Goal: Information Seeking & Learning: Learn about a topic

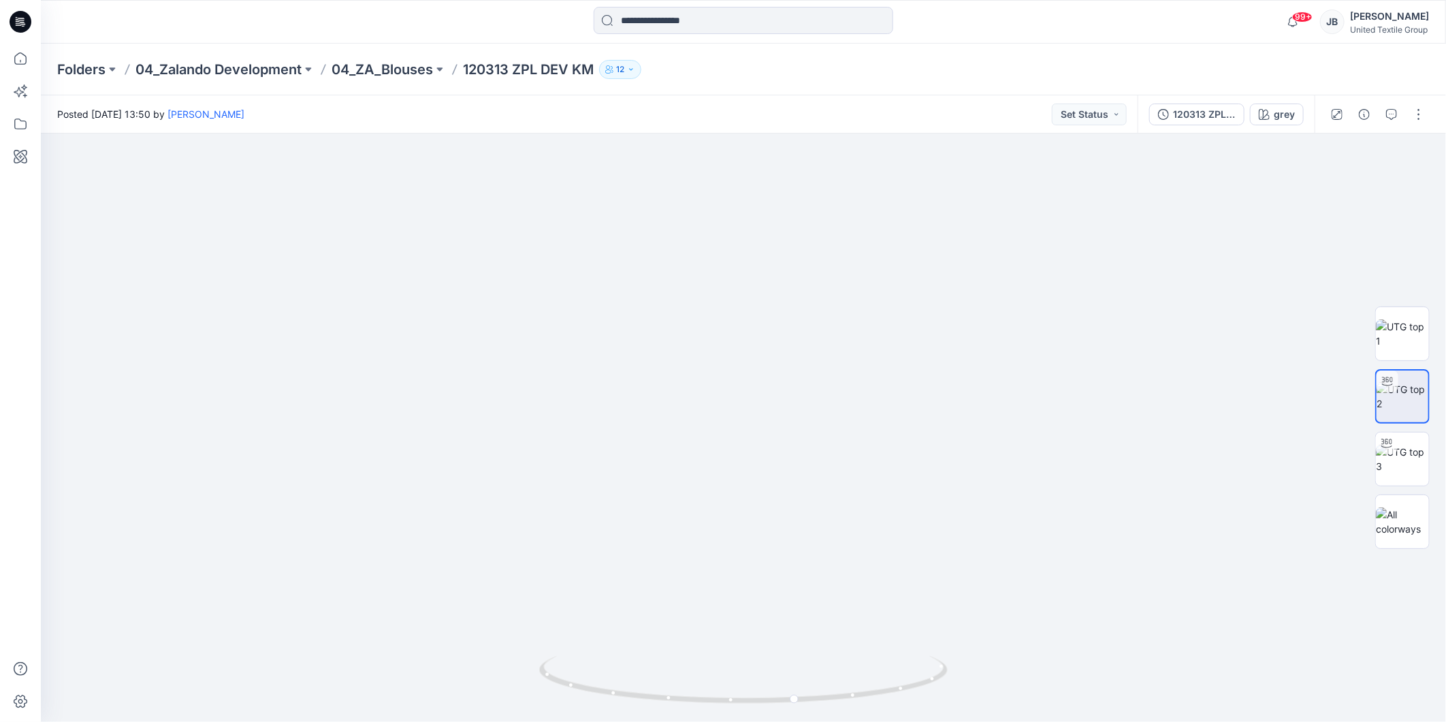
click at [19, 11] on icon at bounding box center [21, 22] width 22 height 22
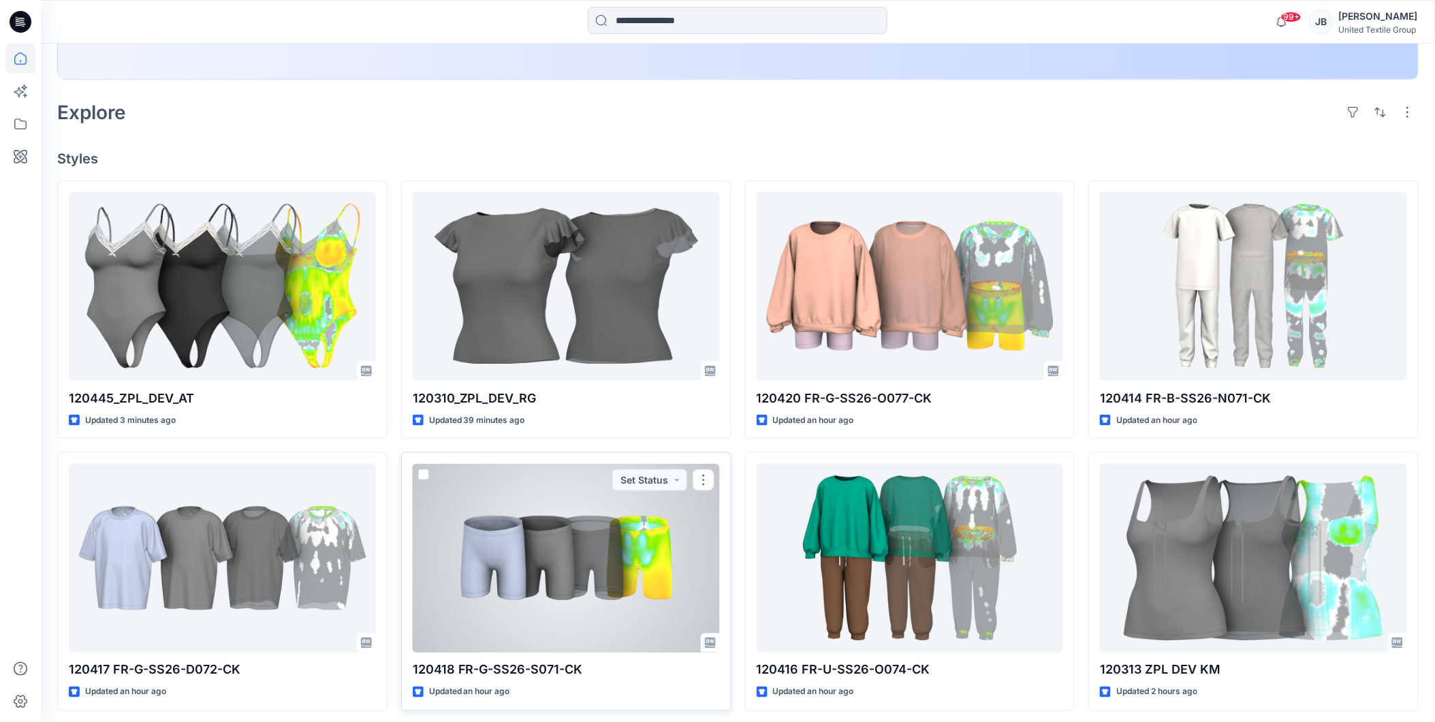
scroll to position [267, 0]
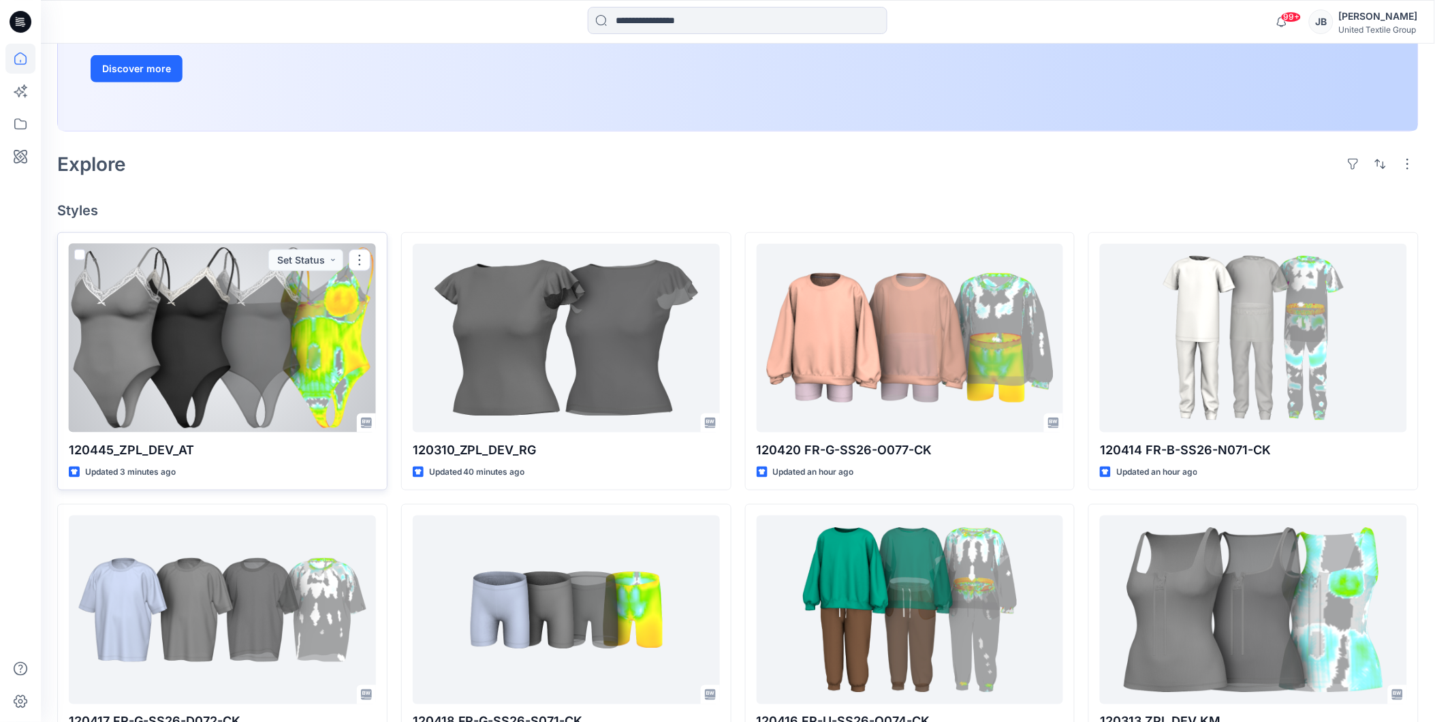
click at [288, 355] on div at bounding box center [222, 338] width 307 height 189
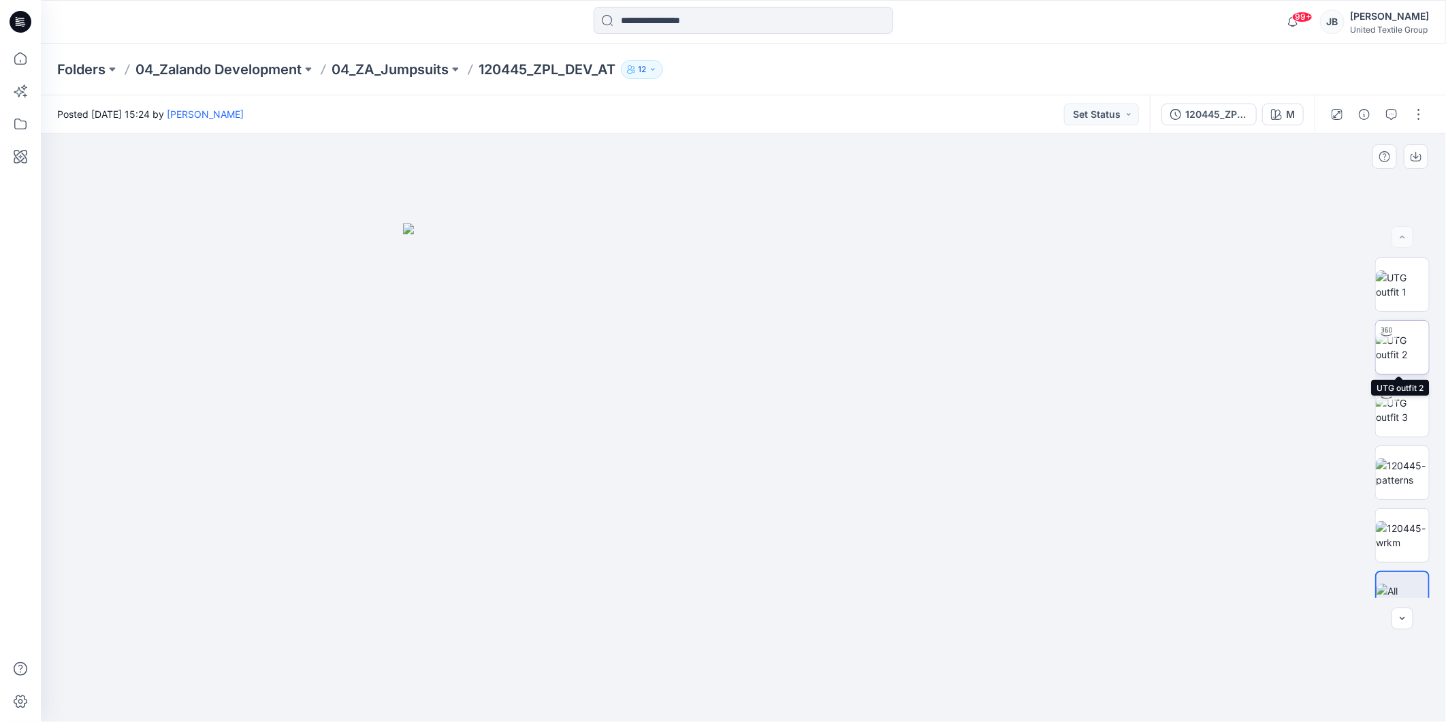
click at [1396, 342] on img at bounding box center [1402, 347] width 53 height 29
drag, startPoint x: 825, startPoint y: 350, endPoint x: 792, endPoint y: 488, distance: 141.5
drag, startPoint x: 863, startPoint y: 603, endPoint x: 850, endPoint y: 511, distance: 92.8
drag, startPoint x: 746, startPoint y: 702, endPoint x: 562, endPoint y: 708, distance: 183.9
click at [562, 708] on div at bounding box center [743, 688] width 409 height 68
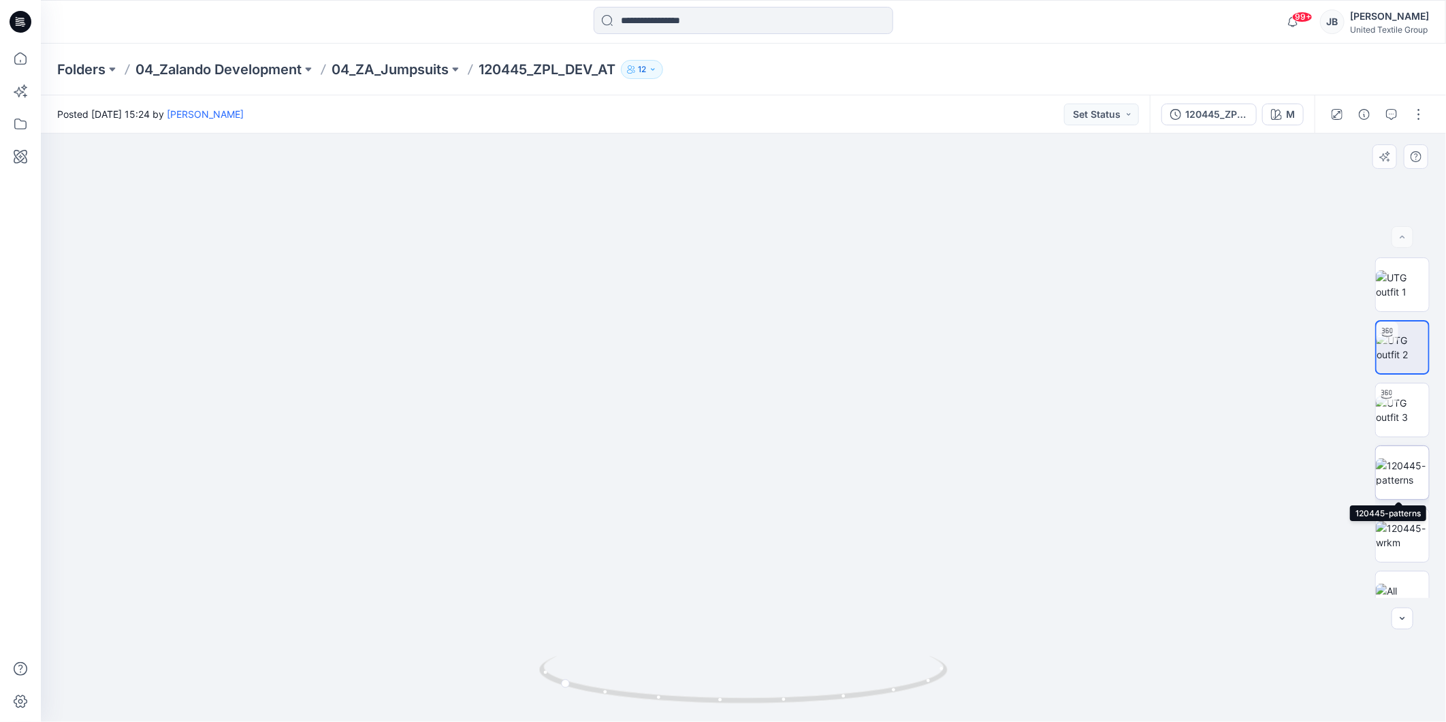
click at [1403, 465] on img at bounding box center [1402, 472] width 53 height 29
click at [1185, 489] on div at bounding box center [743, 427] width 1405 height 588
click at [1403, 338] on img at bounding box center [1402, 347] width 53 height 29
click at [1282, 112] on button "M" at bounding box center [1283, 114] width 42 height 22
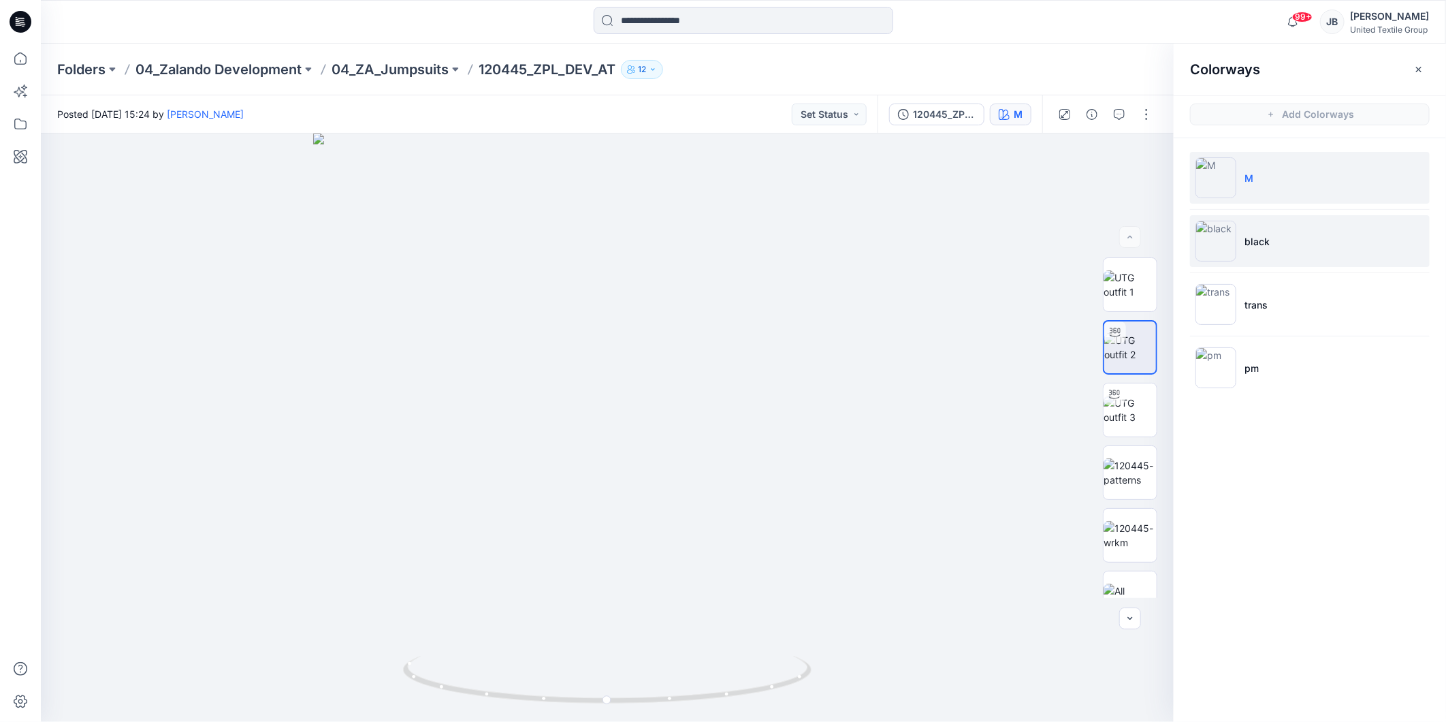
click at [1226, 229] on img at bounding box center [1216, 241] width 41 height 41
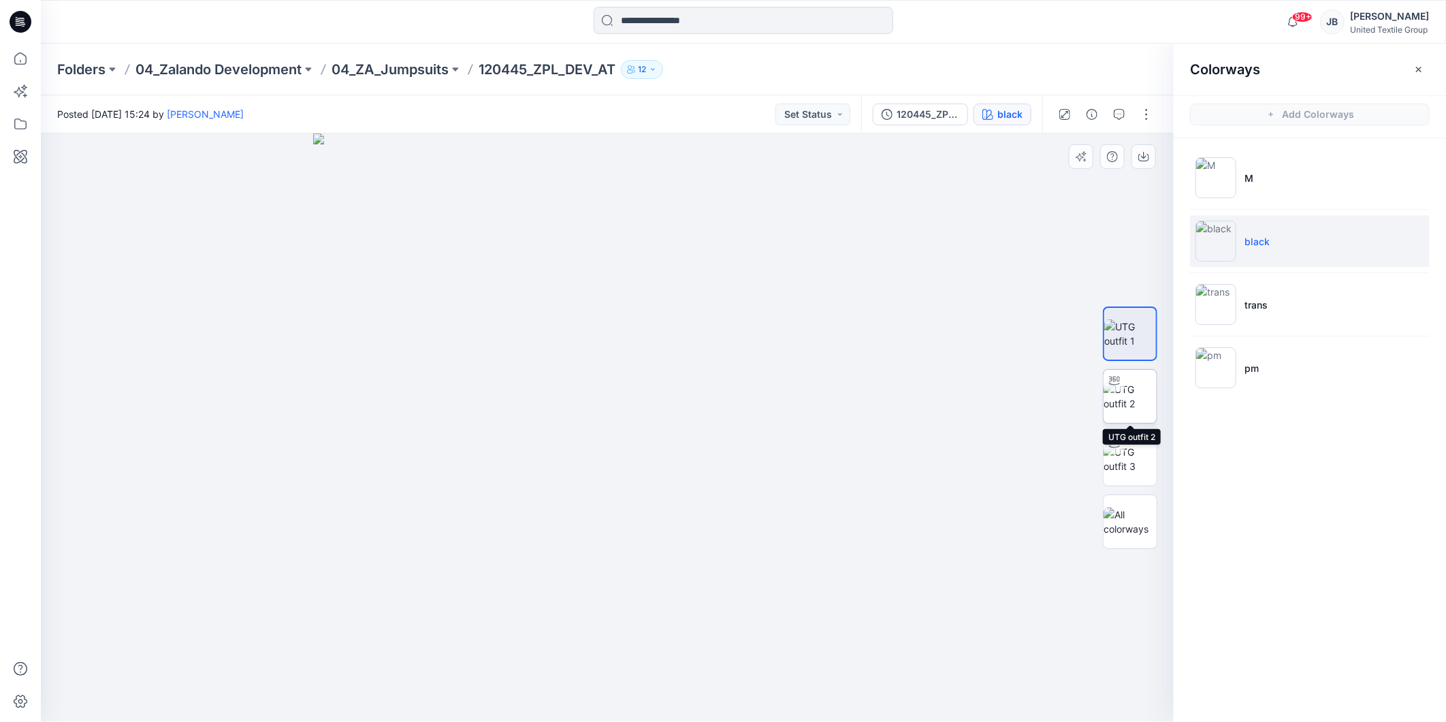
click at [1133, 390] on img at bounding box center [1130, 396] width 53 height 29
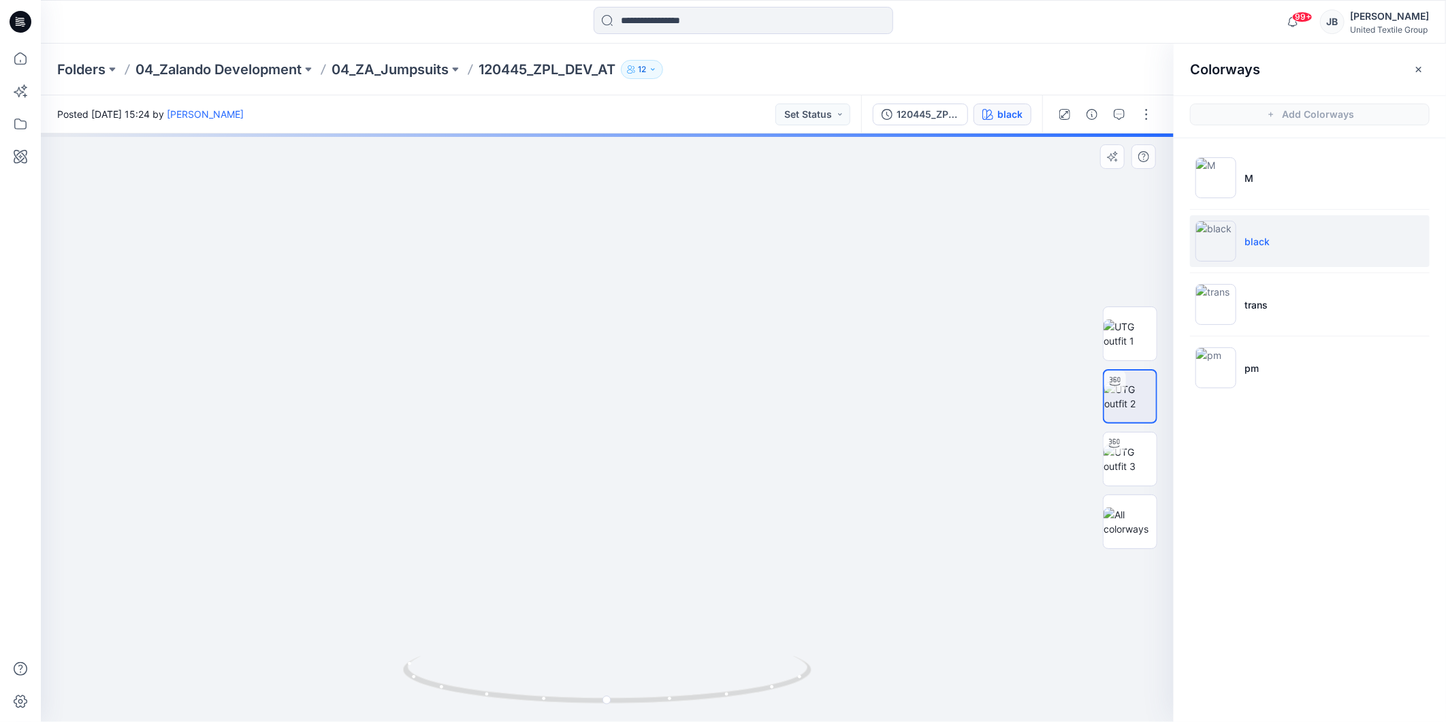
drag, startPoint x: 746, startPoint y: 263, endPoint x: 744, endPoint y: 434, distance: 170.9
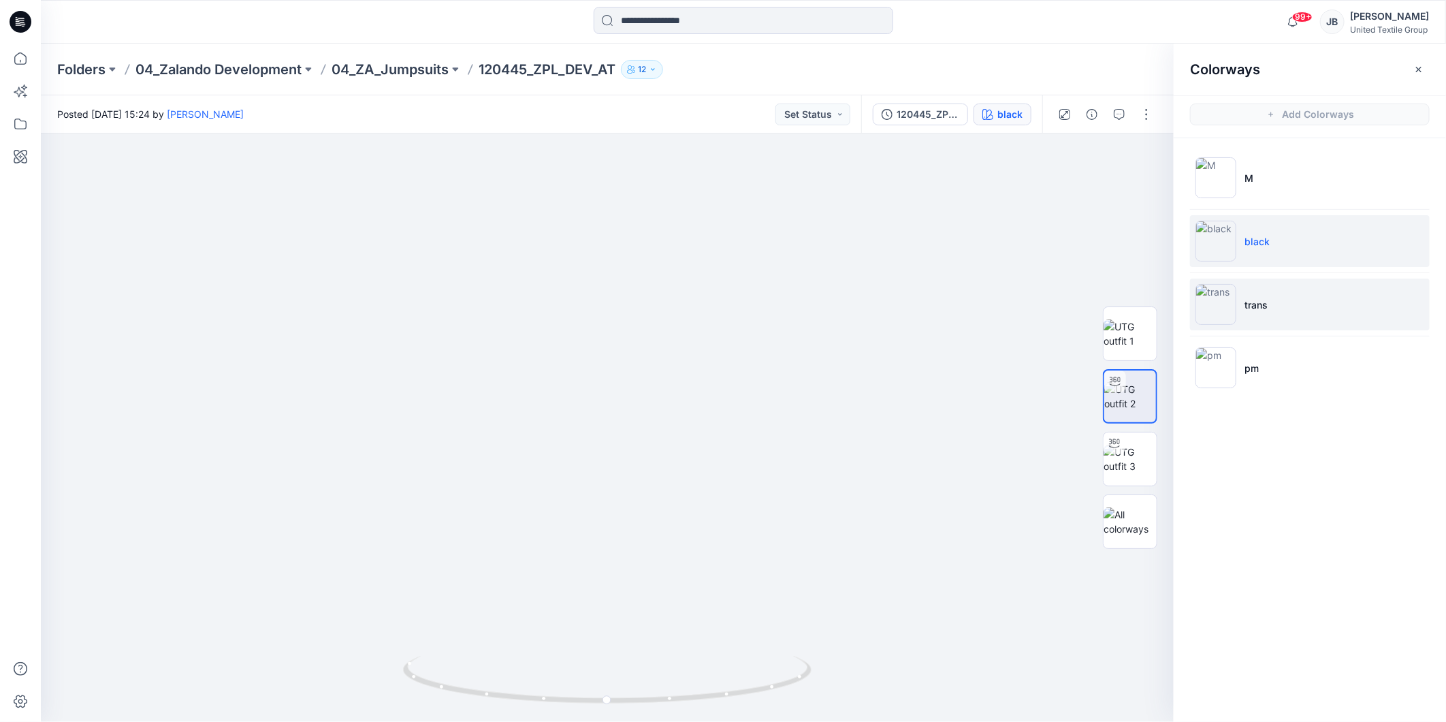
click at [1216, 308] on img at bounding box center [1216, 304] width 41 height 41
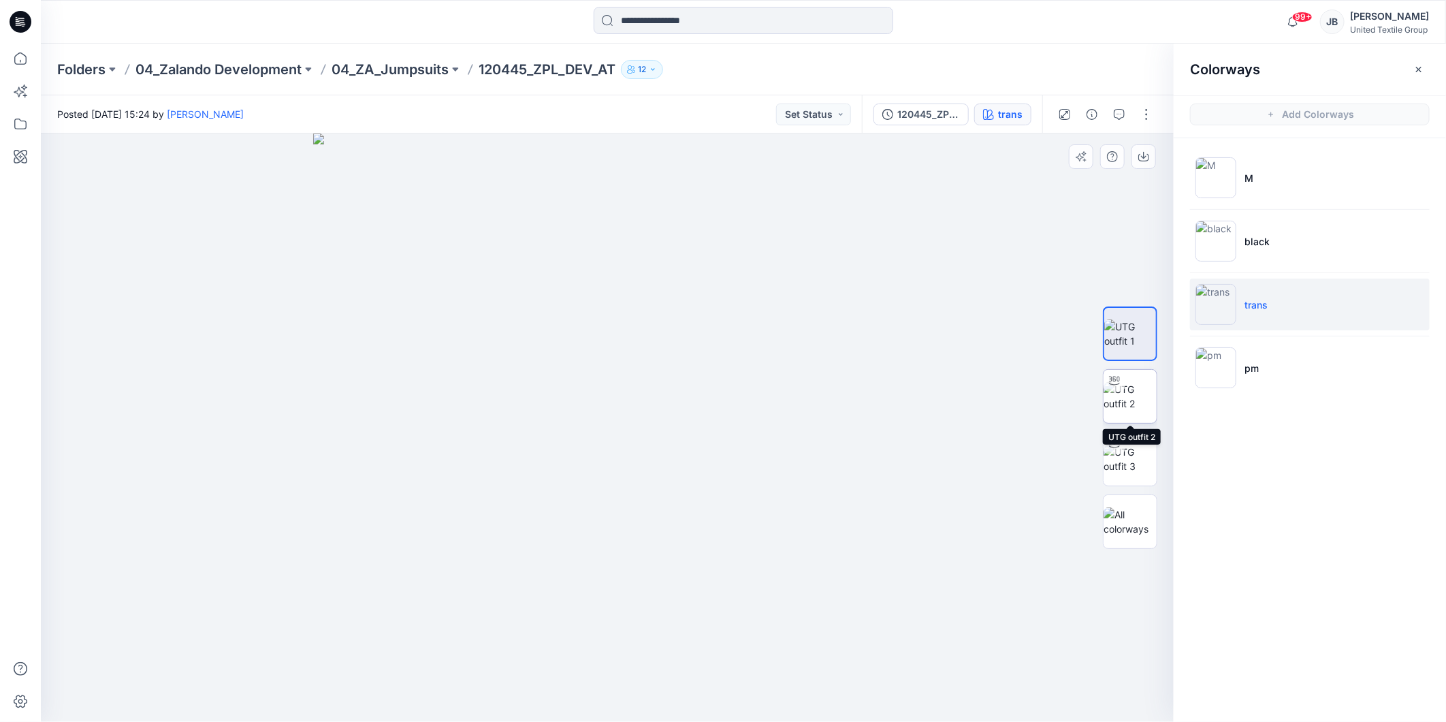
click at [1132, 392] on img at bounding box center [1130, 396] width 53 height 29
drag, startPoint x: 739, startPoint y: 349, endPoint x: 739, endPoint y: 368, distance: 19.1
drag, startPoint x: 740, startPoint y: 404, endPoint x: 735, endPoint y: 498, distance: 94.8
drag, startPoint x: 876, startPoint y: 402, endPoint x: 876, endPoint y: 411, distance: 8.9
click at [876, 411] on img at bounding box center [603, 374] width 1328 height 696
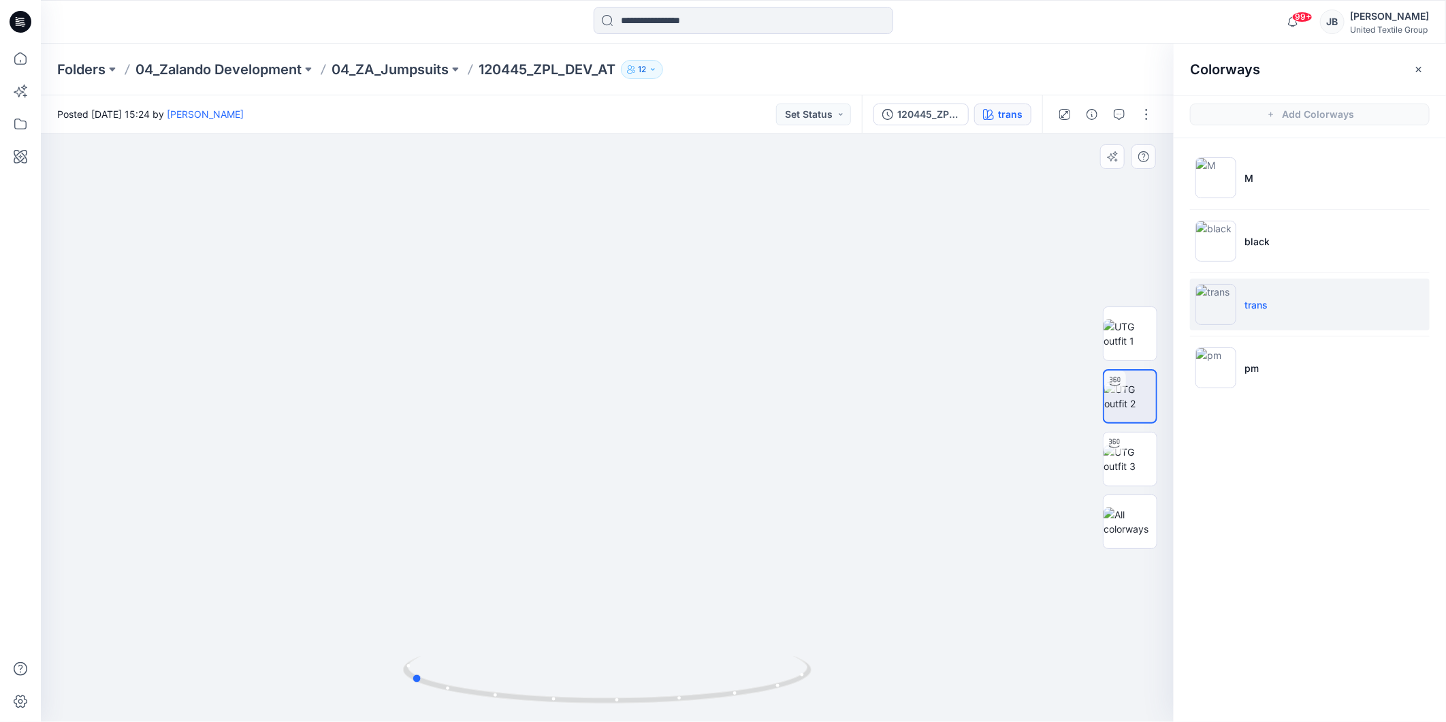
drag, startPoint x: 615, startPoint y: 706, endPoint x: 827, endPoint y: 677, distance: 213.7
click at [827, 677] on div at bounding box center [607, 427] width 1133 height 588
click at [1130, 323] on img at bounding box center [1130, 333] width 53 height 29
click at [1124, 443] on div at bounding box center [1115, 443] width 22 height 22
drag, startPoint x: 605, startPoint y: 703, endPoint x: 432, endPoint y: 678, distance: 174.7
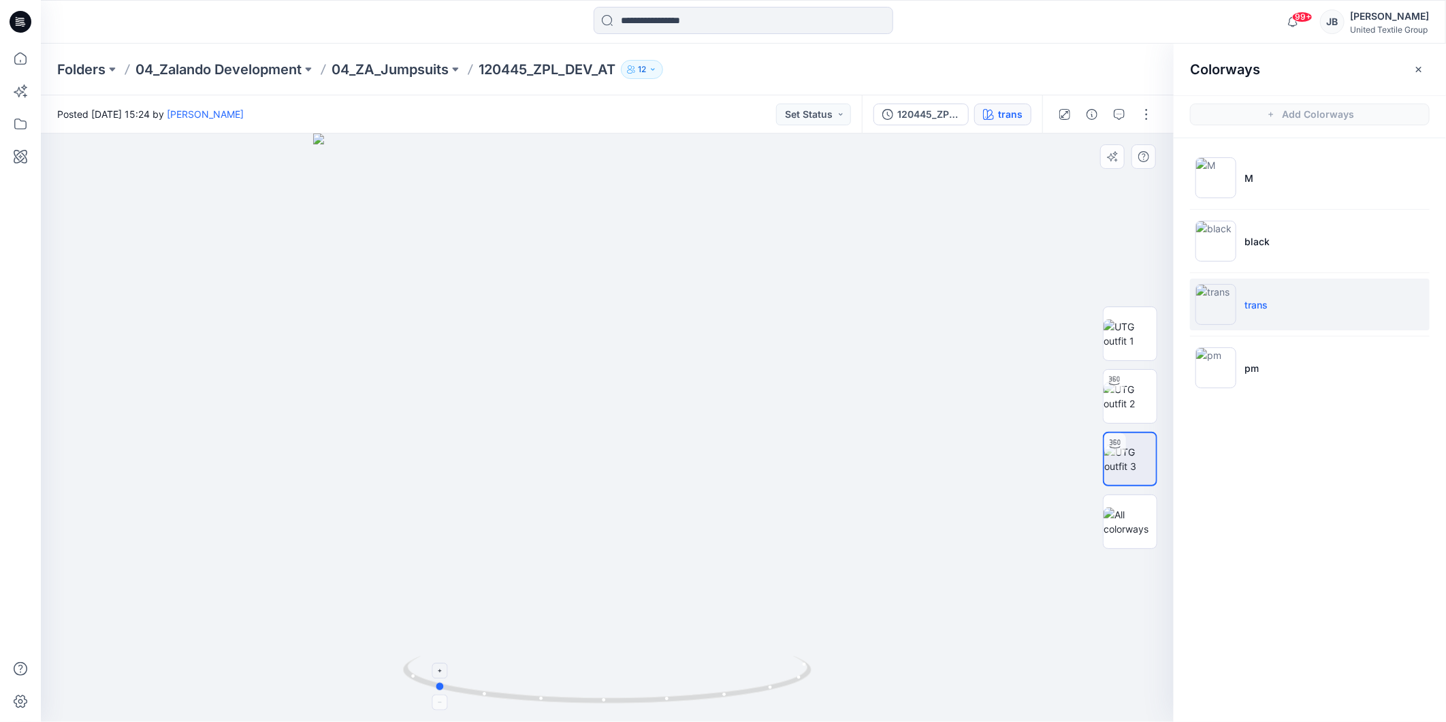
click at [432, 678] on icon at bounding box center [609, 681] width 412 height 51
drag, startPoint x: 717, startPoint y: 218, endPoint x: 707, endPoint y: 430, distance: 212.7
click at [1133, 398] on img at bounding box center [1130, 396] width 53 height 29
drag, startPoint x: 608, startPoint y: 704, endPoint x: 422, endPoint y: 696, distance: 186.1
click at [422, 696] on icon at bounding box center [609, 681] width 412 height 51
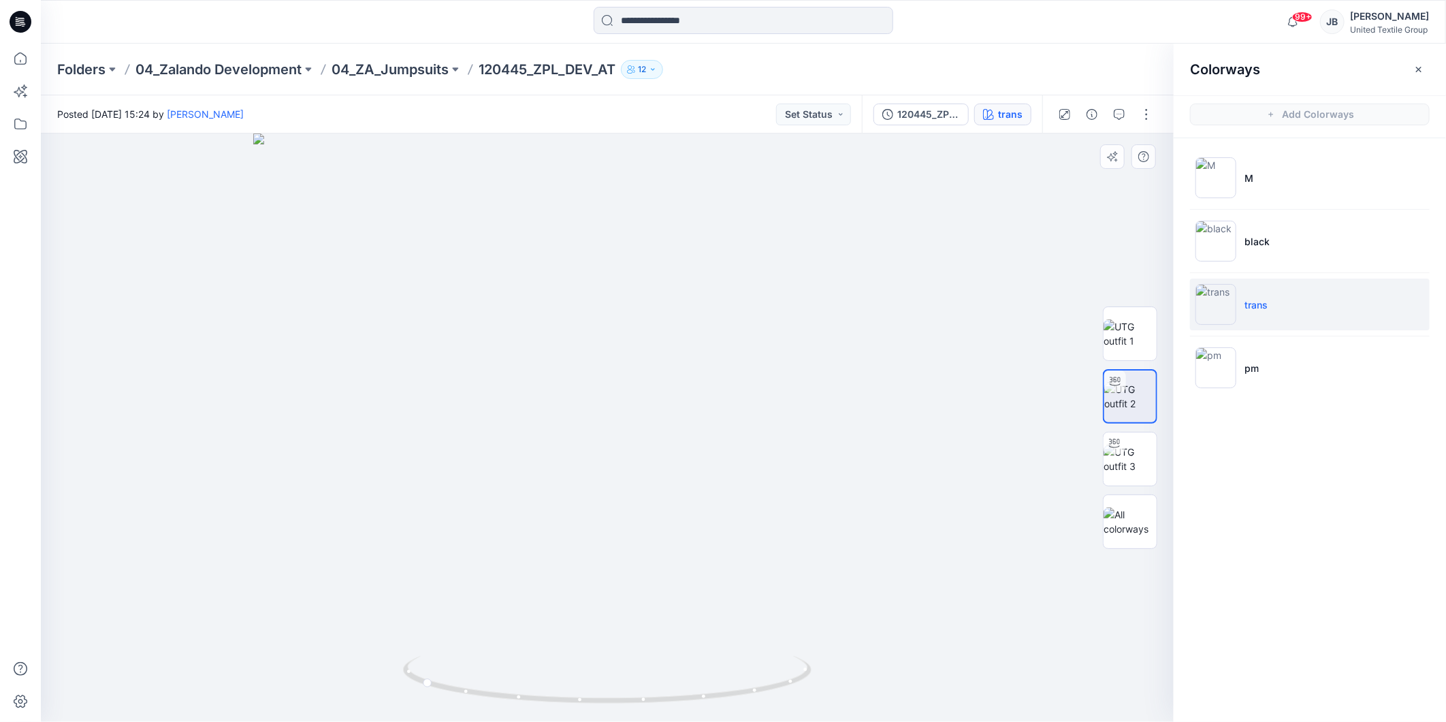
drag, startPoint x: 625, startPoint y: 266, endPoint x: 628, endPoint y: 571, distance: 305.0
click at [18, 15] on icon at bounding box center [21, 22] width 22 height 22
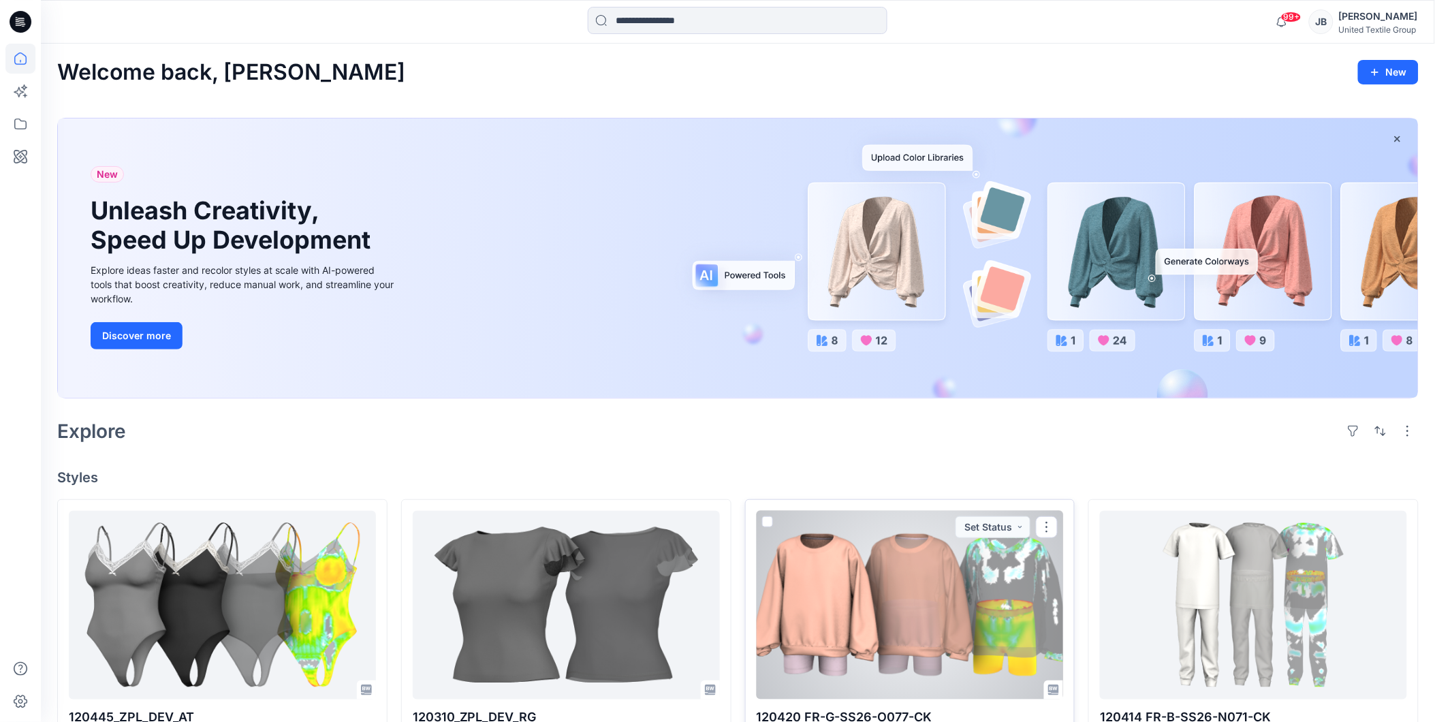
click at [867, 571] on div at bounding box center [909, 605] width 307 height 189
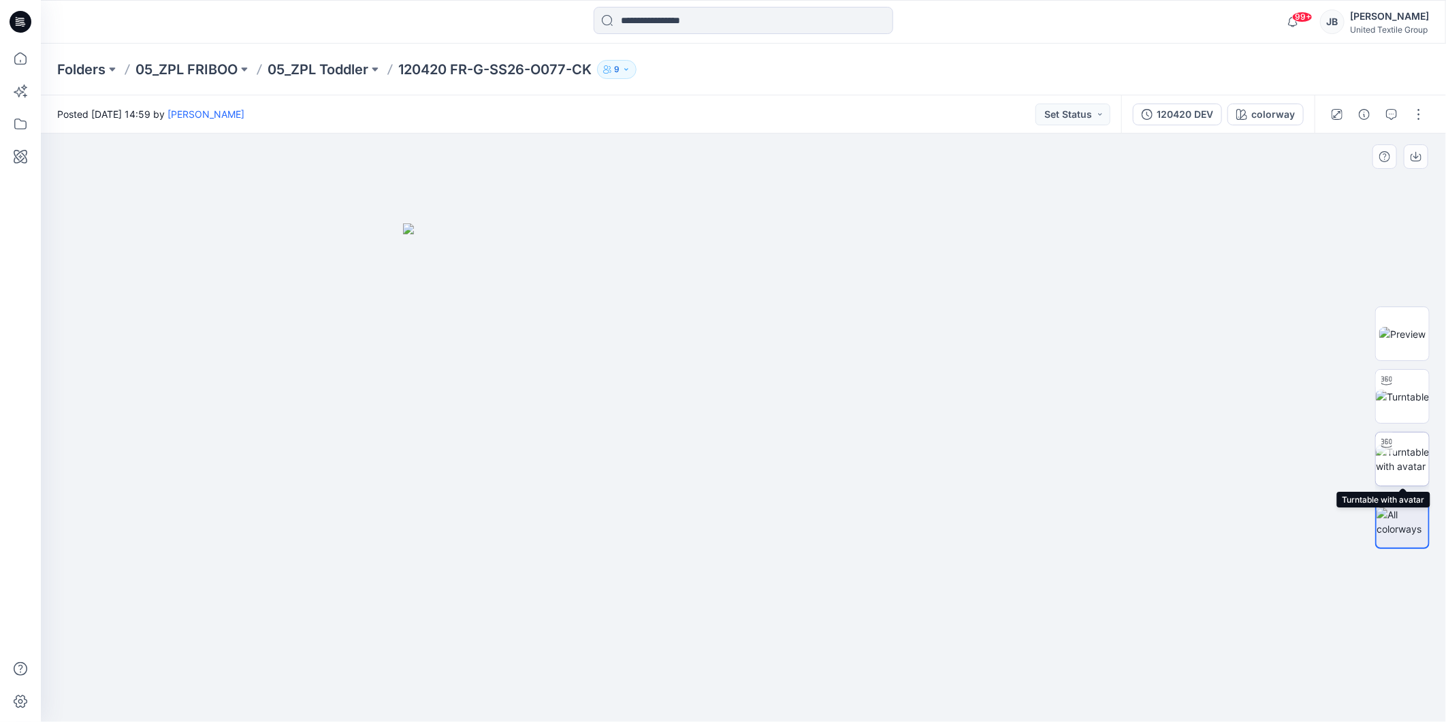
click at [1410, 455] on img at bounding box center [1402, 459] width 53 height 29
drag, startPoint x: 745, startPoint y: 700, endPoint x: 557, endPoint y: 701, distance: 187.9
click at [557, 701] on icon at bounding box center [745, 681] width 412 height 51
click at [15, 10] on icon at bounding box center [21, 22] width 22 height 44
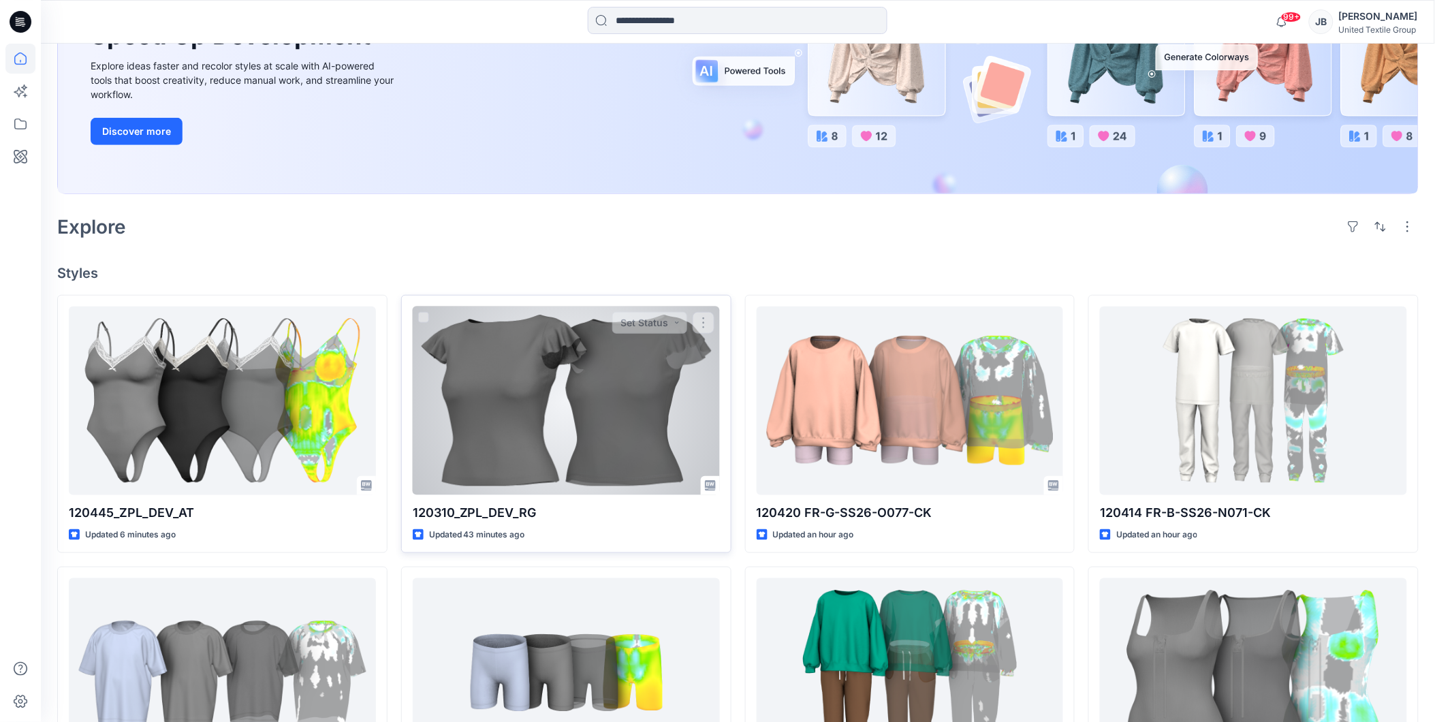
scroll to position [302, 0]
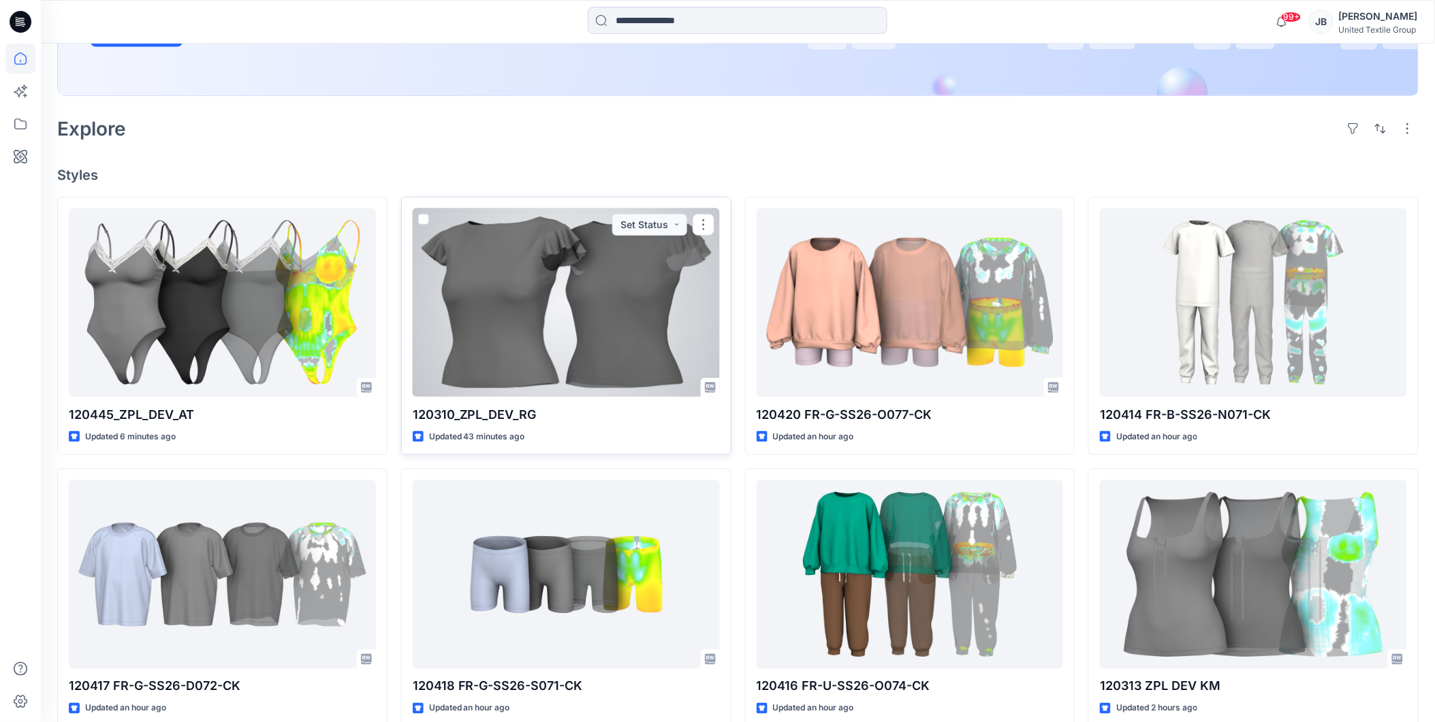
click at [543, 304] on div at bounding box center [566, 302] width 307 height 189
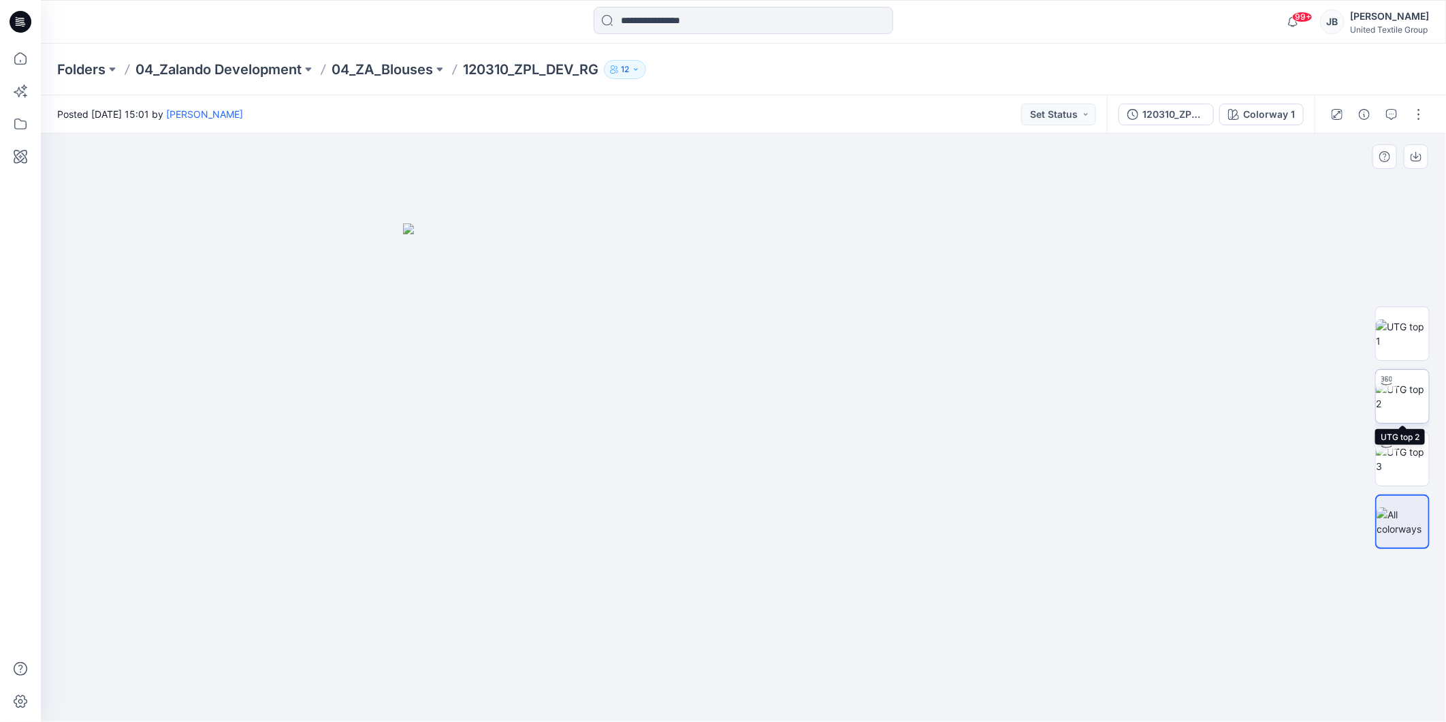
click at [1397, 388] on div at bounding box center [1387, 381] width 22 height 22
drag, startPoint x: 751, startPoint y: 436, endPoint x: 792, endPoint y: 294, distance: 147.4
drag, startPoint x: 763, startPoint y: 366, endPoint x: 716, endPoint y: 552, distance: 192.4
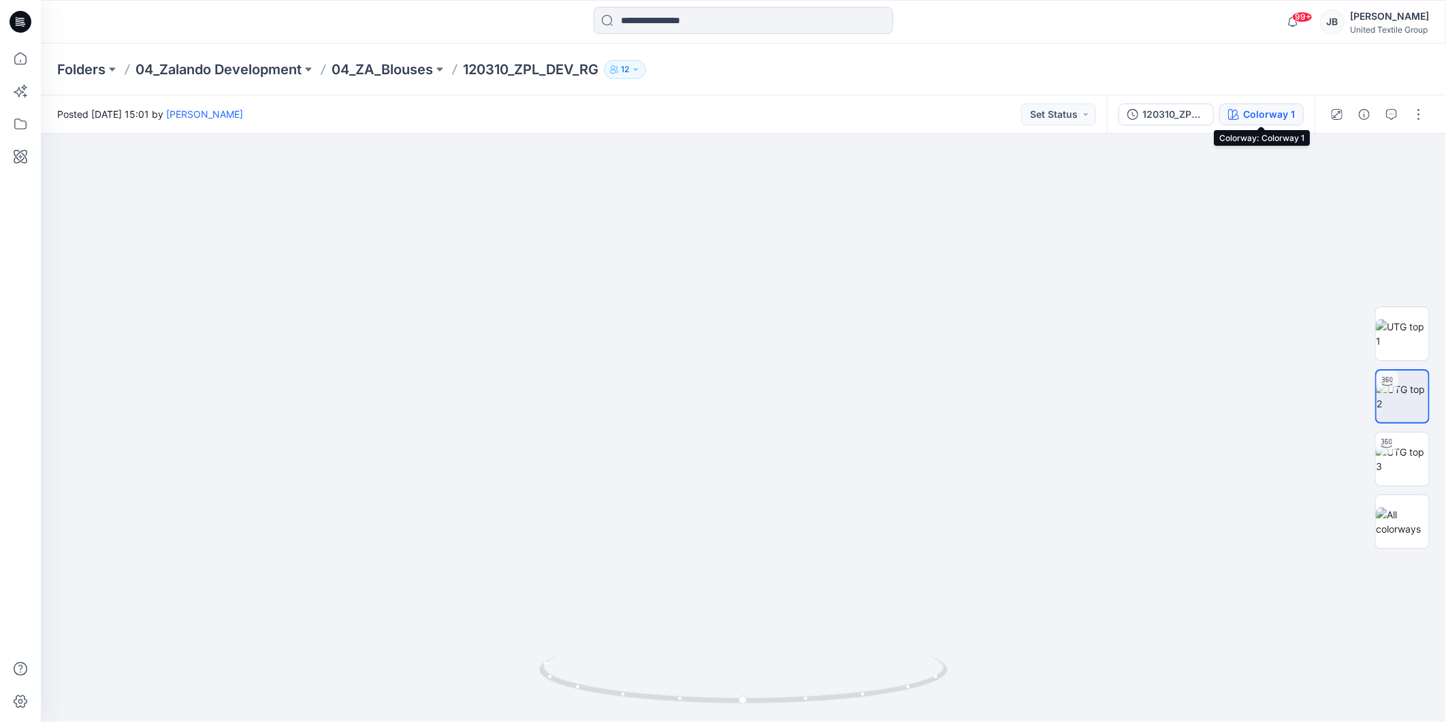
click at [1251, 113] on div "Colorway 1" at bounding box center [1269, 114] width 52 height 15
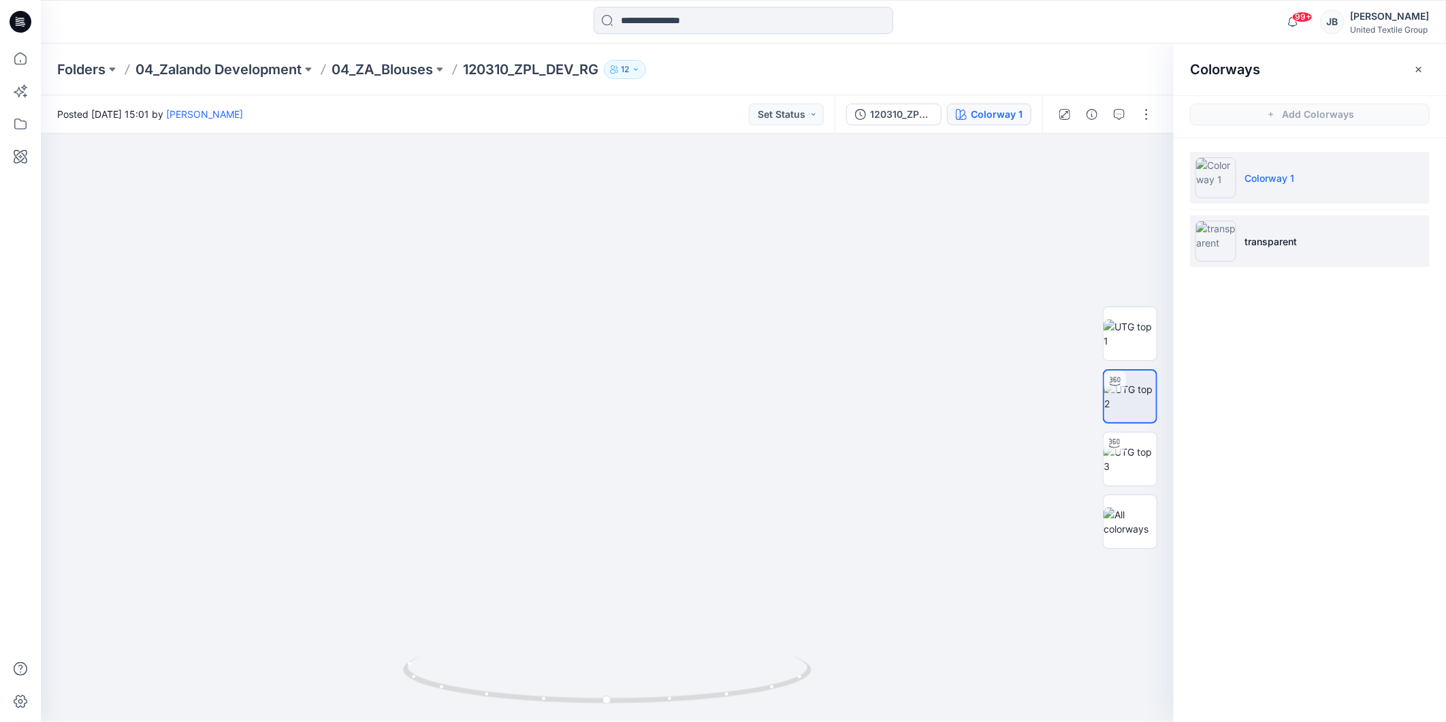
click at [1211, 243] on img at bounding box center [1216, 241] width 41 height 41
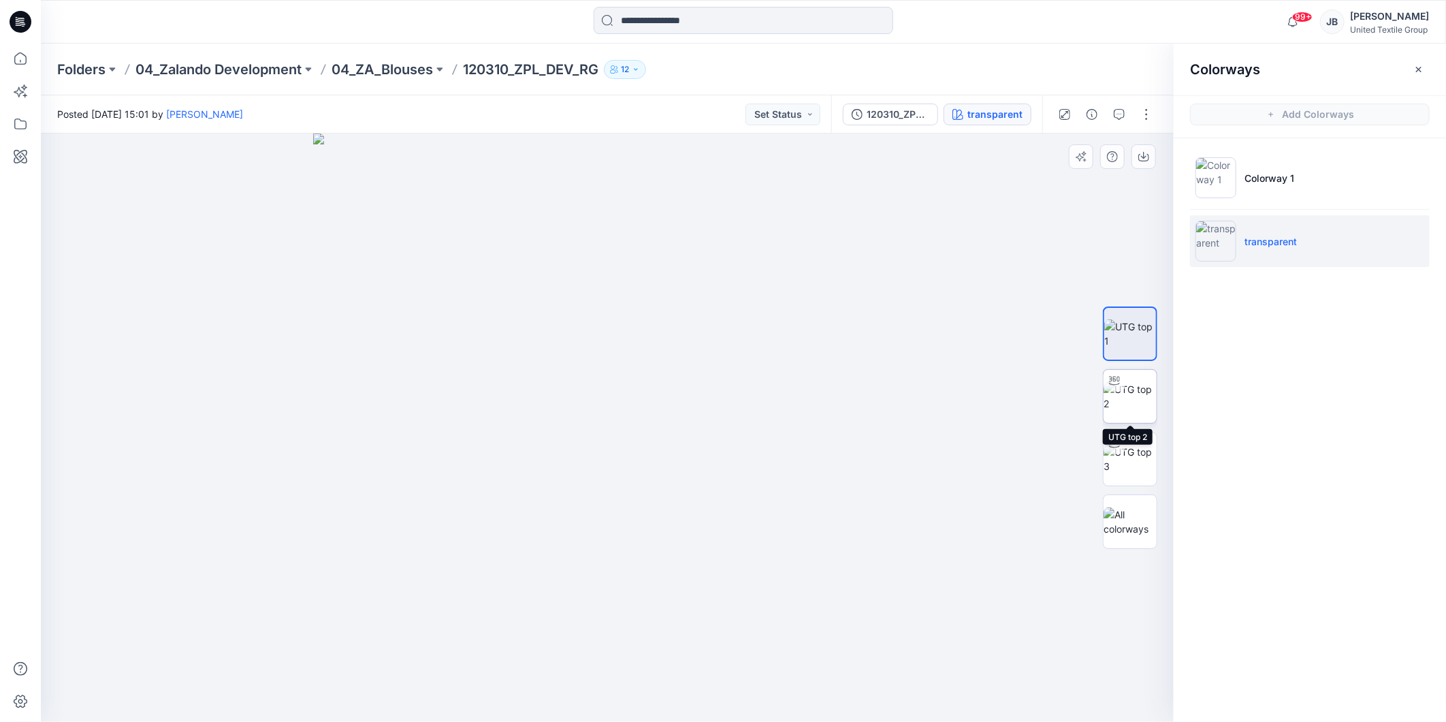
click at [1123, 400] on img at bounding box center [1130, 396] width 53 height 29
drag, startPoint x: 607, startPoint y: 703, endPoint x: 644, endPoint y: 690, distance: 39.0
click at [644, 690] on icon at bounding box center [609, 681] width 412 height 51
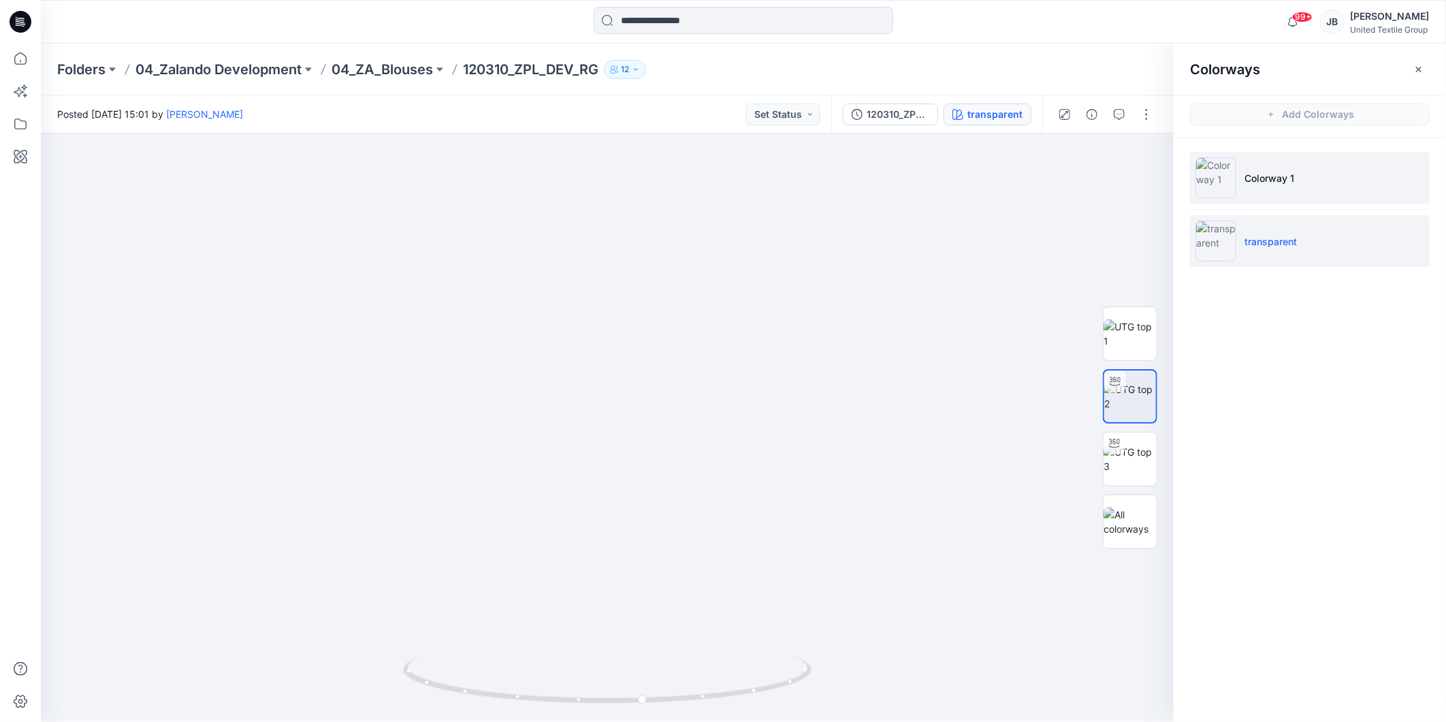
click at [1219, 185] on img at bounding box center [1216, 177] width 41 height 41
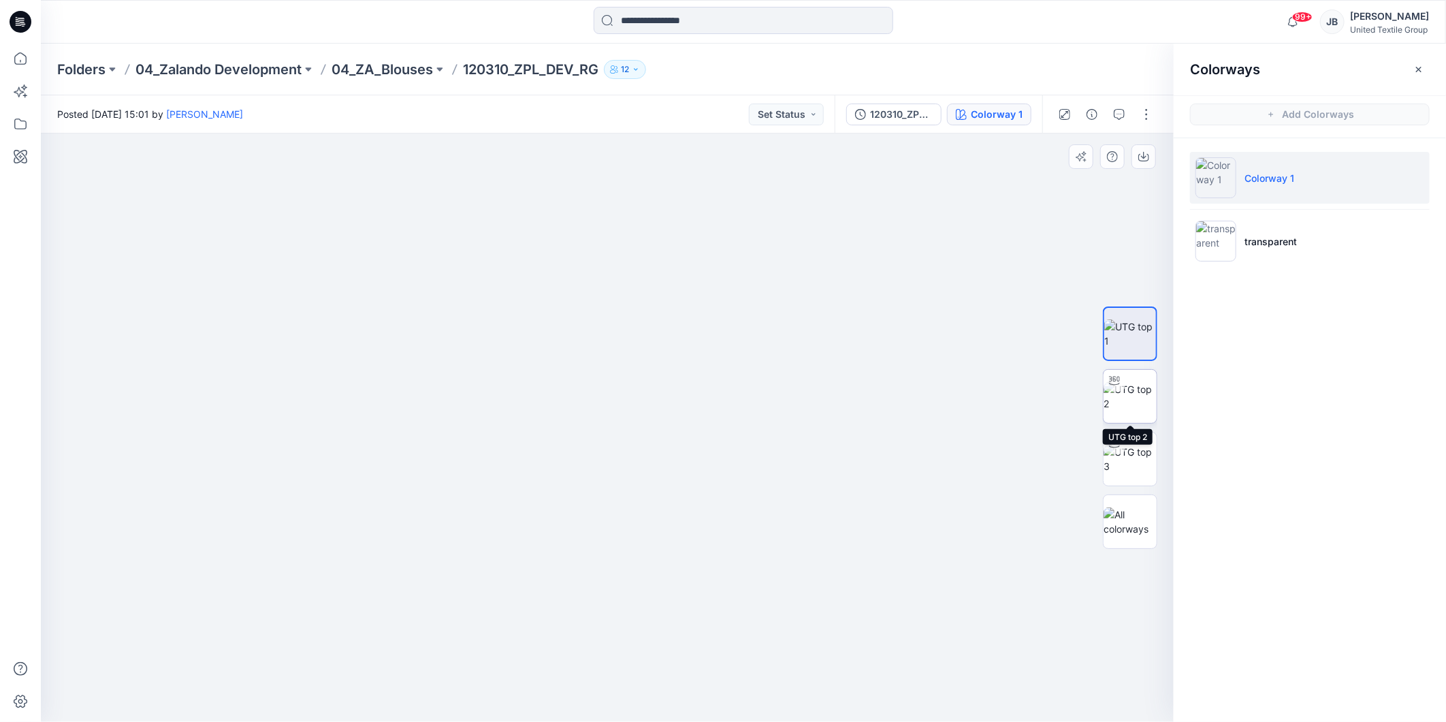
click at [1139, 387] on img at bounding box center [1130, 396] width 53 height 29
drag, startPoint x: 667, startPoint y: 490, endPoint x: 649, endPoint y: 364, distance: 128.0
drag, startPoint x: 610, startPoint y: 699, endPoint x: 613, endPoint y: 670, distance: 29.5
click at [613, 670] on icon at bounding box center [609, 681] width 412 height 51
drag, startPoint x: 800, startPoint y: 290, endPoint x: 793, endPoint y: 345, distance: 55.0
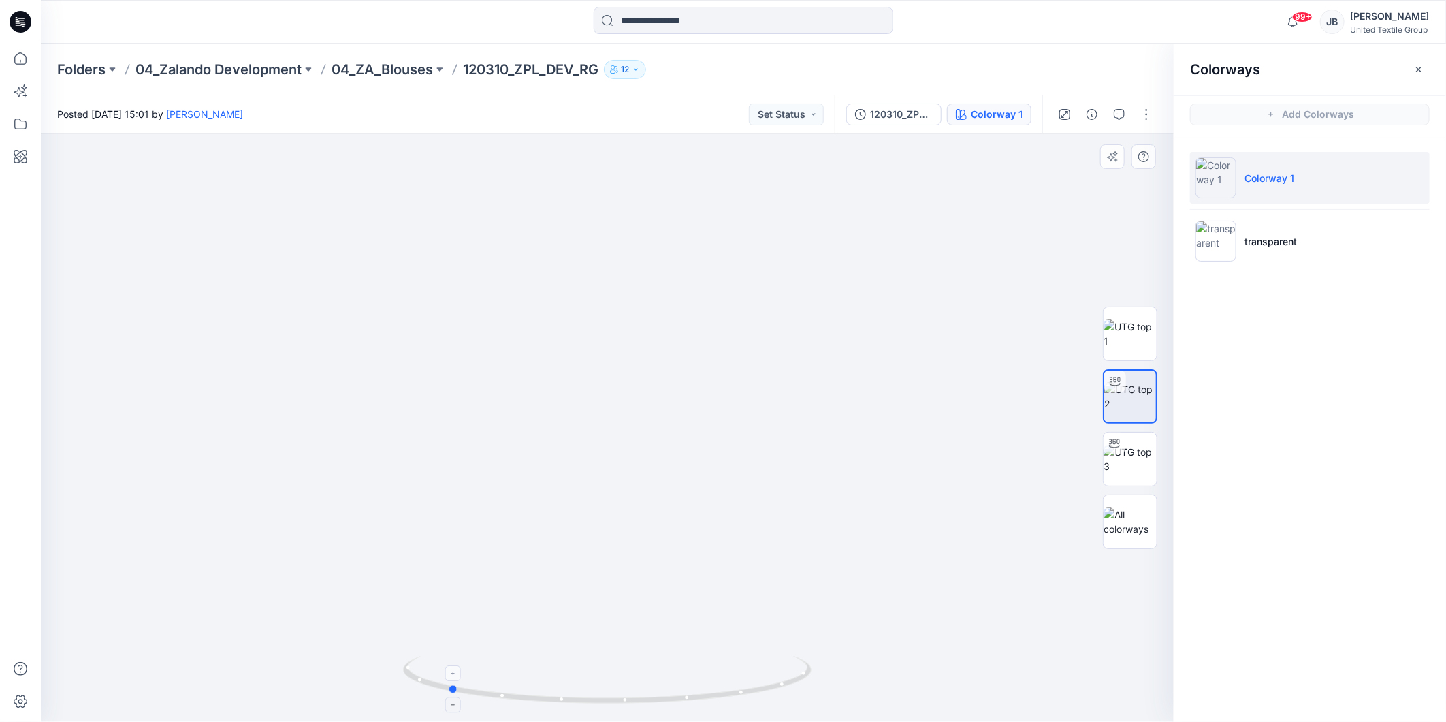
drag, startPoint x: 610, startPoint y: 702, endPoint x: 447, endPoint y: 682, distance: 164.0
click at [447, 682] on icon at bounding box center [609, 681] width 412 height 51
click at [21, 15] on icon at bounding box center [21, 22] width 22 height 22
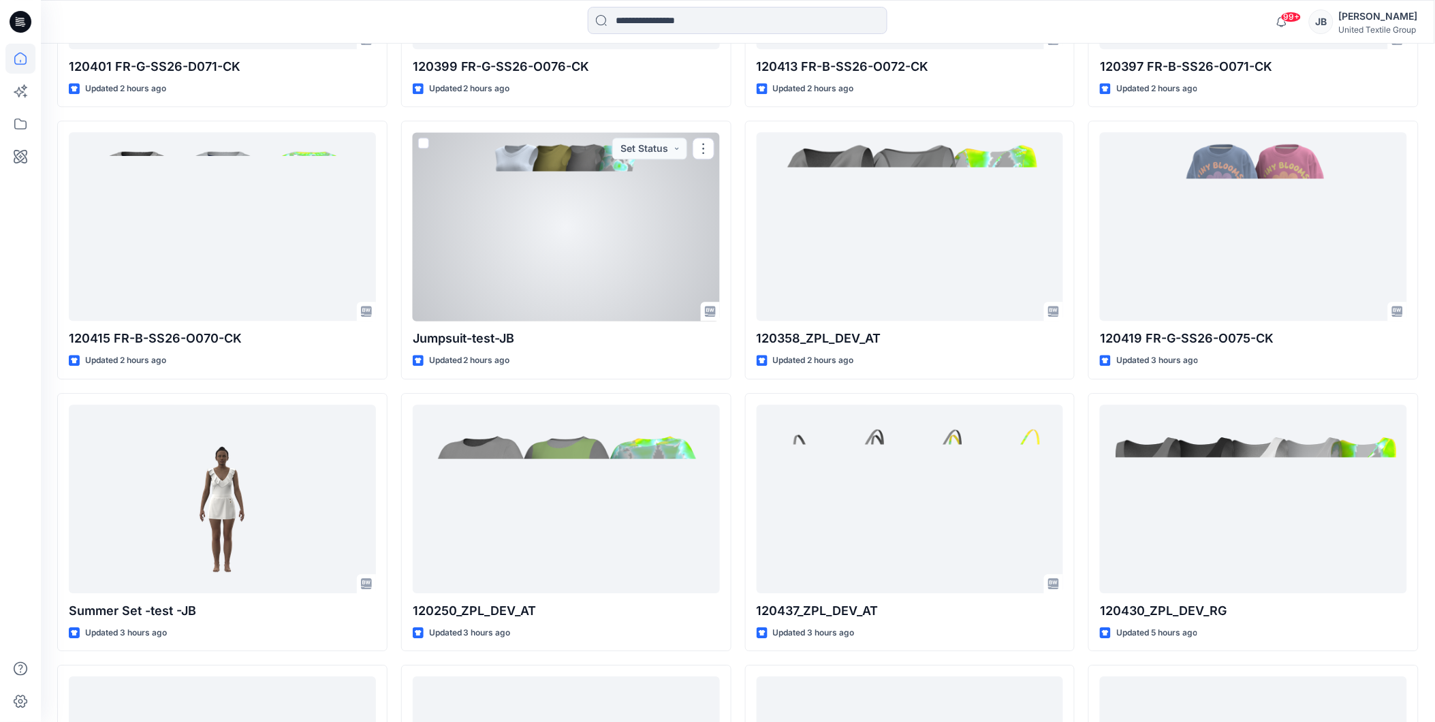
scroll to position [1210, 0]
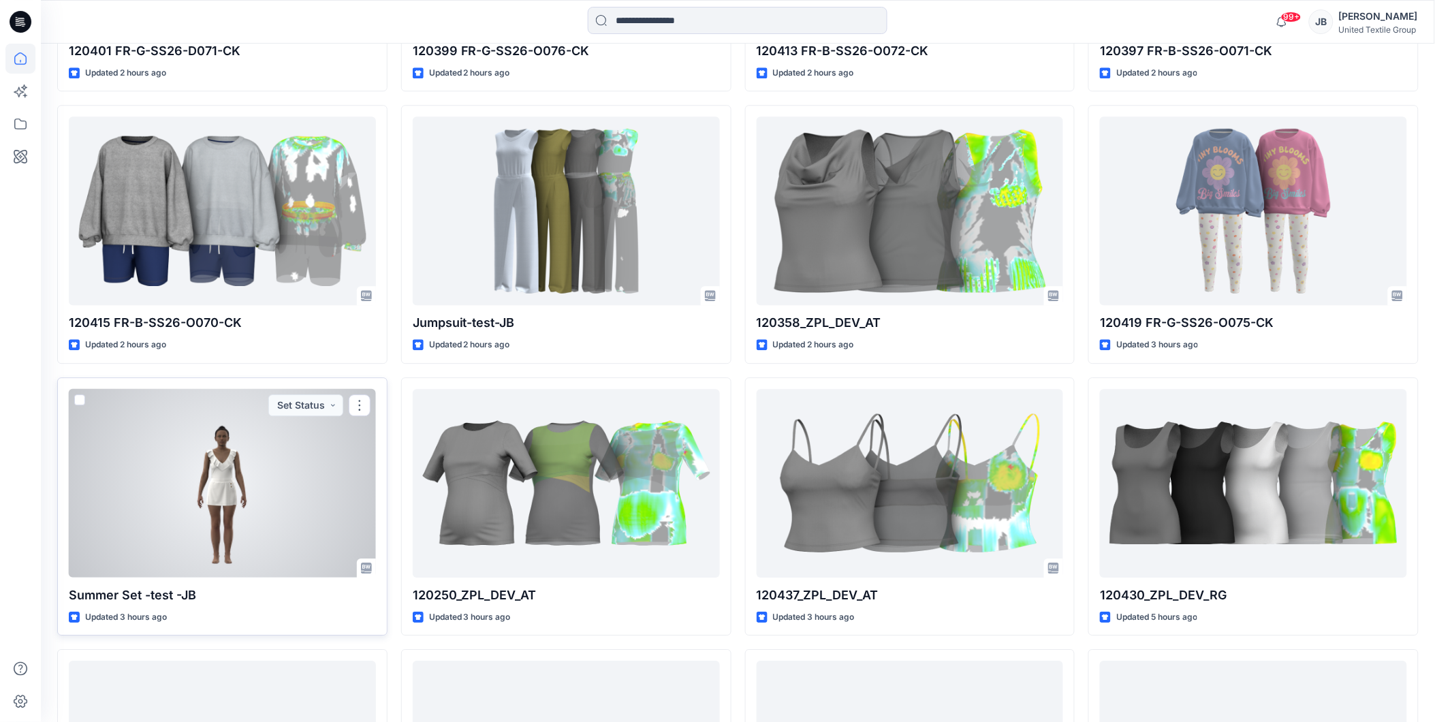
click at [308, 506] on div at bounding box center [222, 483] width 307 height 189
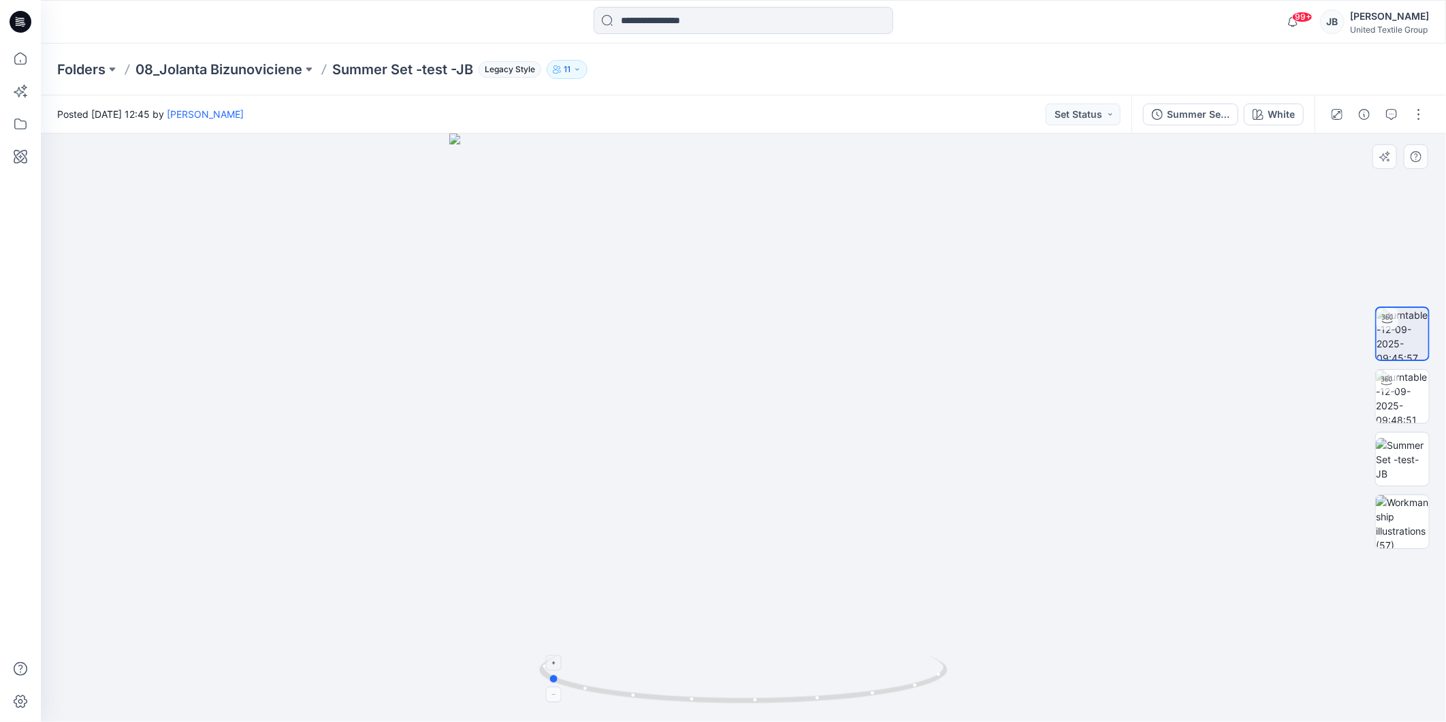
drag, startPoint x: 743, startPoint y: 702, endPoint x: 547, endPoint y: 686, distance: 196.8
click at [547, 686] on icon at bounding box center [745, 681] width 412 height 51
click at [16, 19] on icon at bounding box center [17, 19] width 3 height 1
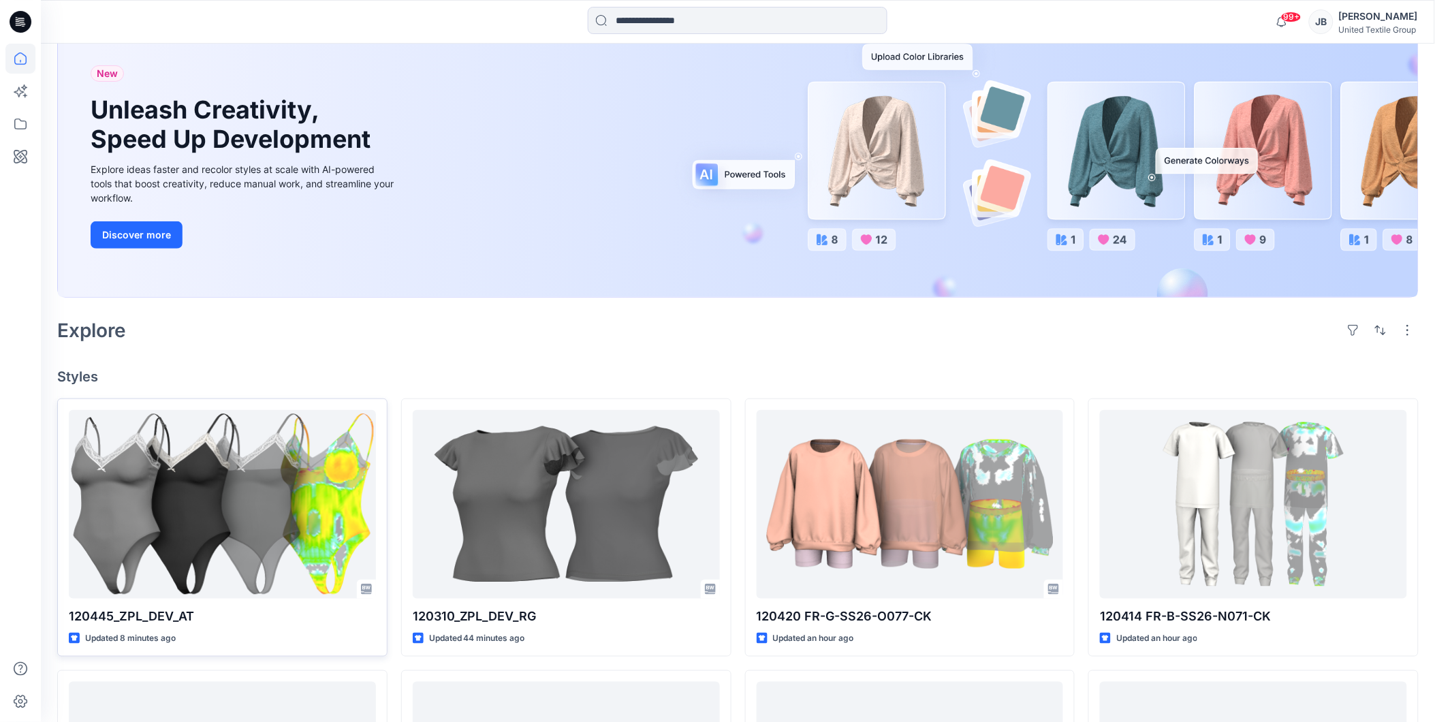
scroll to position [76, 0]
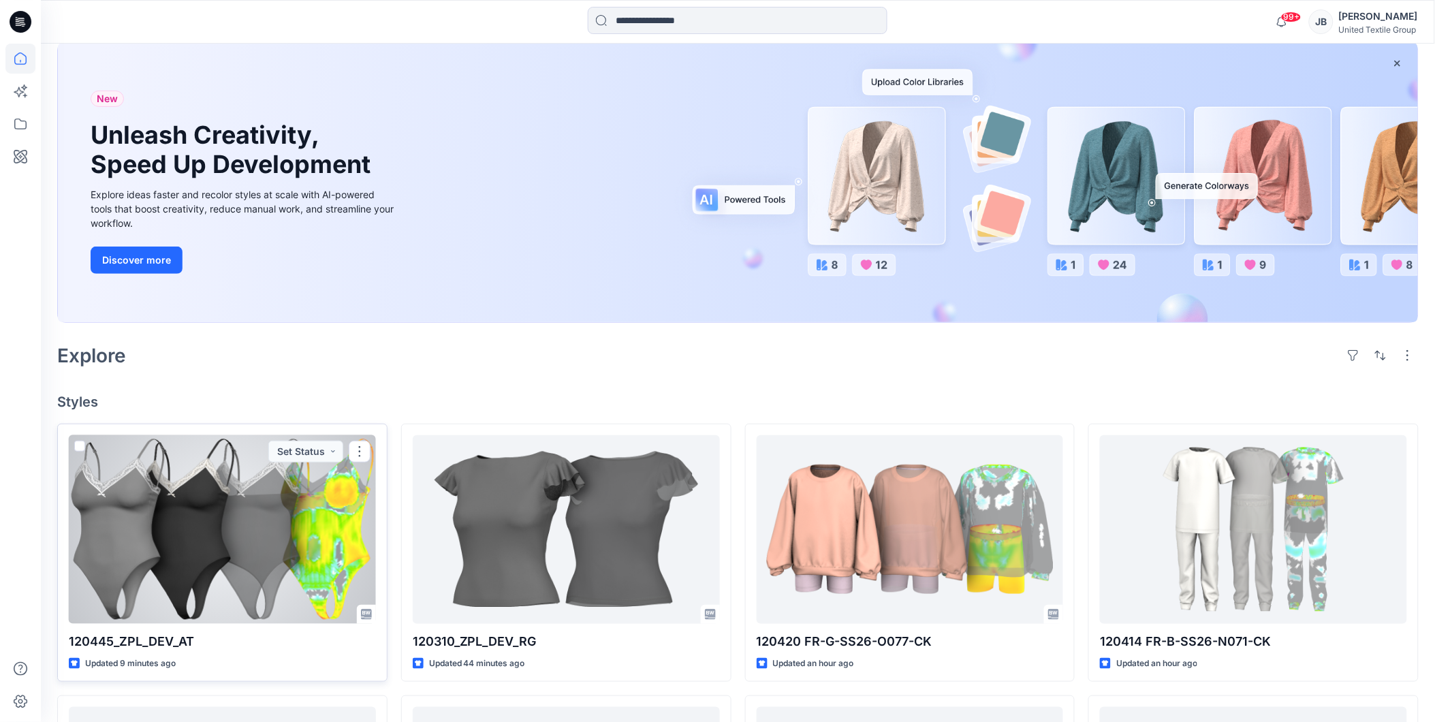
click at [308, 554] on div at bounding box center [222, 529] width 307 height 189
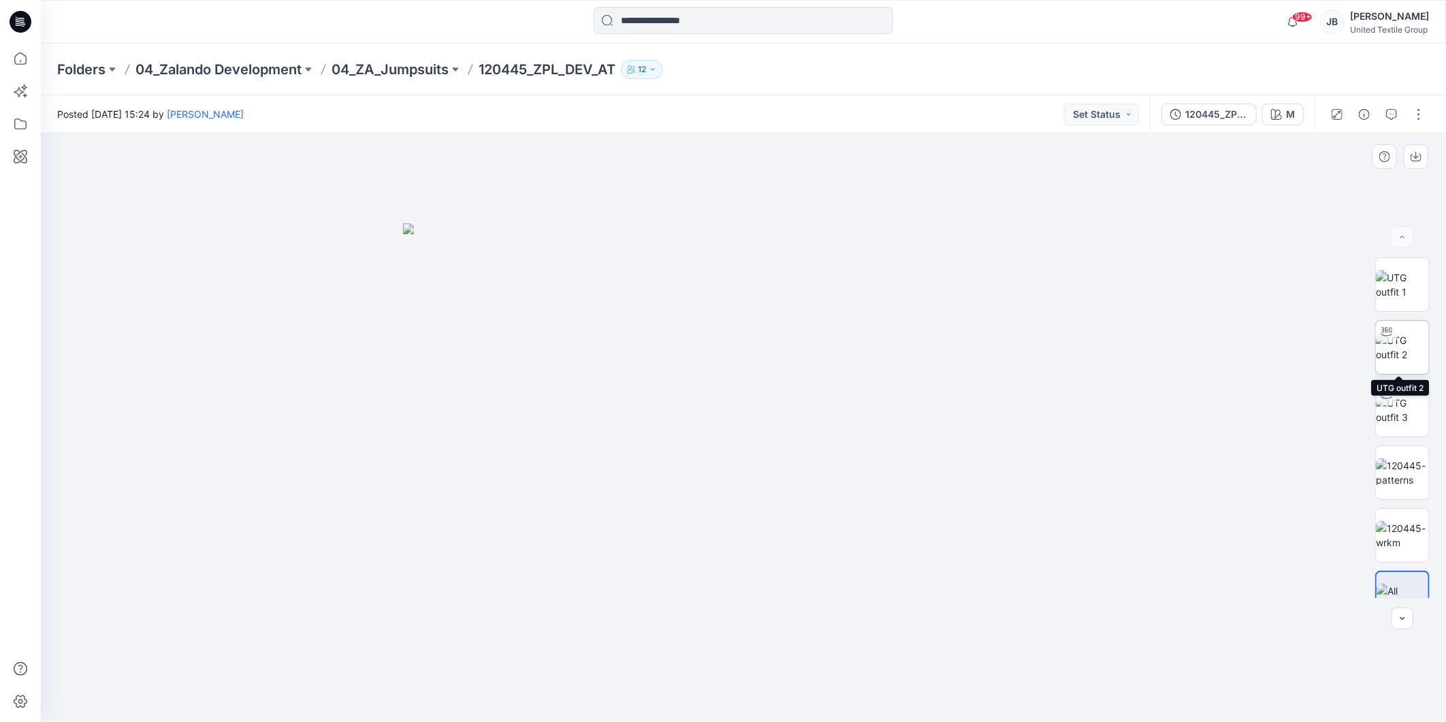
click at [1396, 343] on img at bounding box center [1402, 347] width 53 height 29
drag, startPoint x: 875, startPoint y: 226, endPoint x: 841, endPoint y: 298, distance: 79.8
